Goal: Find specific page/section: Find specific page/section

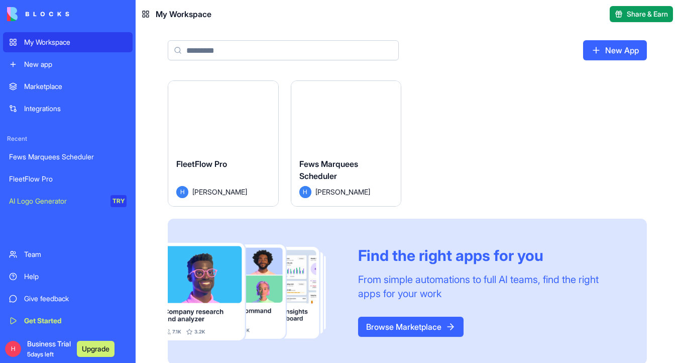
click at [361, 168] on div "Fews Marquees Scheduler" at bounding box center [346, 172] width 94 height 28
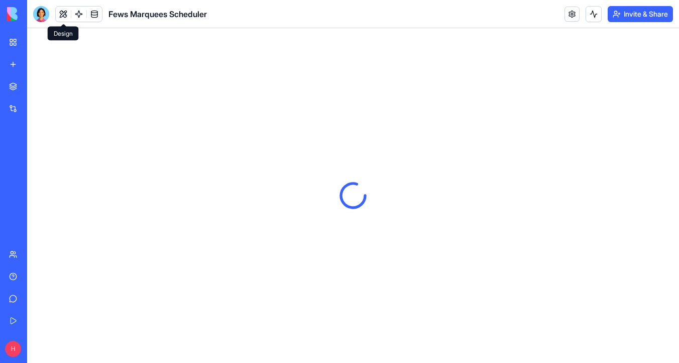
click at [62, 15] on button at bounding box center [63, 14] width 15 height 15
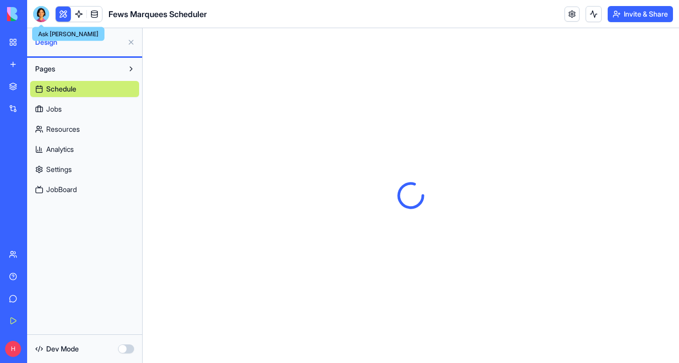
click at [47, 15] on div at bounding box center [41, 14] width 16 height 16
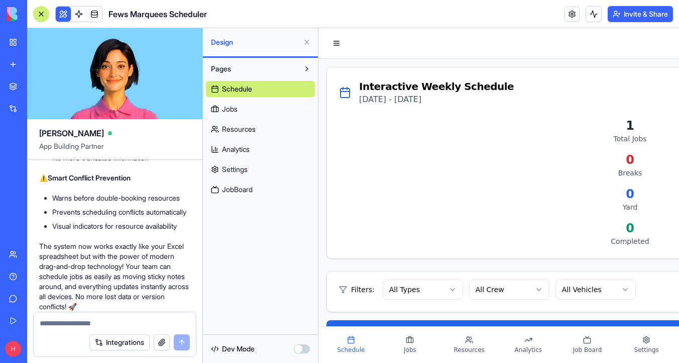
scroll to position [1947, 0]
